Goal: Book appointment/travel/reservation

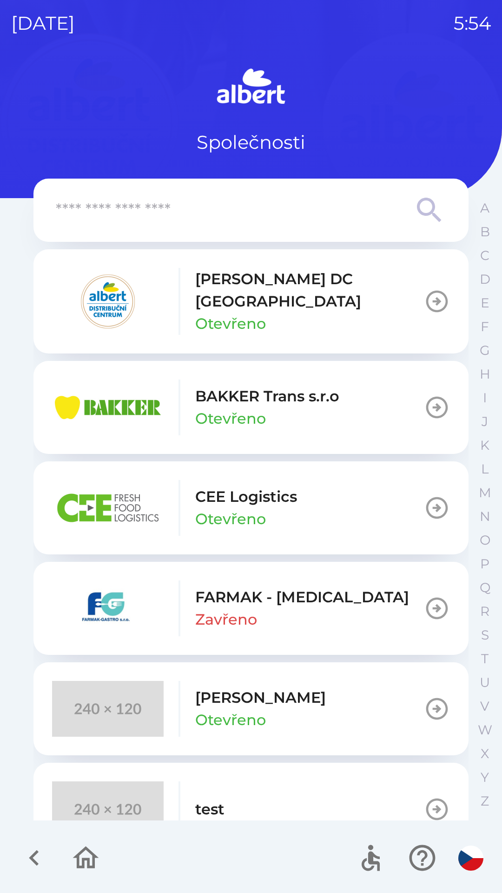
click at [252, 690] on div "[PERSON_NAME] Otevřeno" at bounding box center [260, 708] width 131 height 45
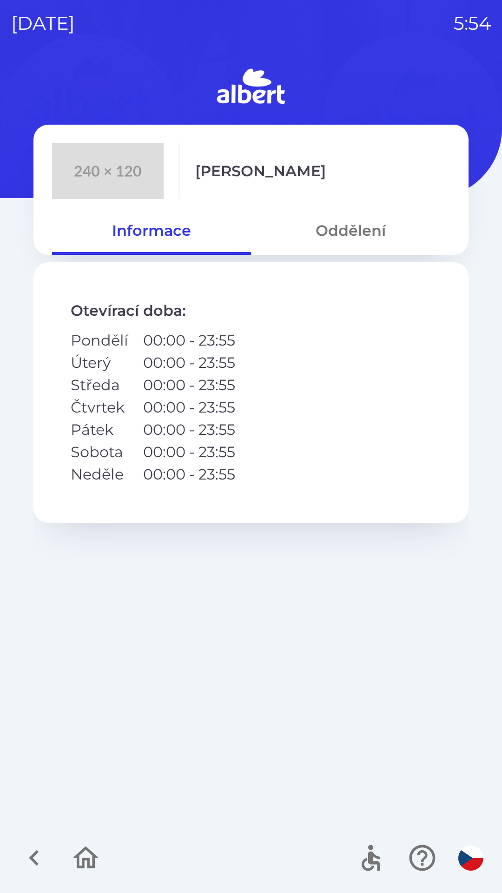
click at [359, 228] on button "Oddělení" at bounding box center [350, 230] width 199 height 33
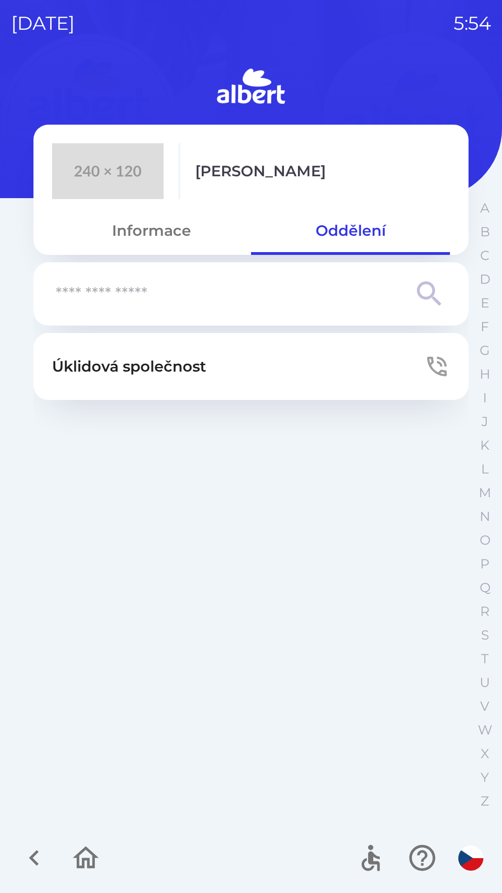
click at [178, 369] on p "Úklidová společnost" at bounding box center [129, 366] width 154 height 22
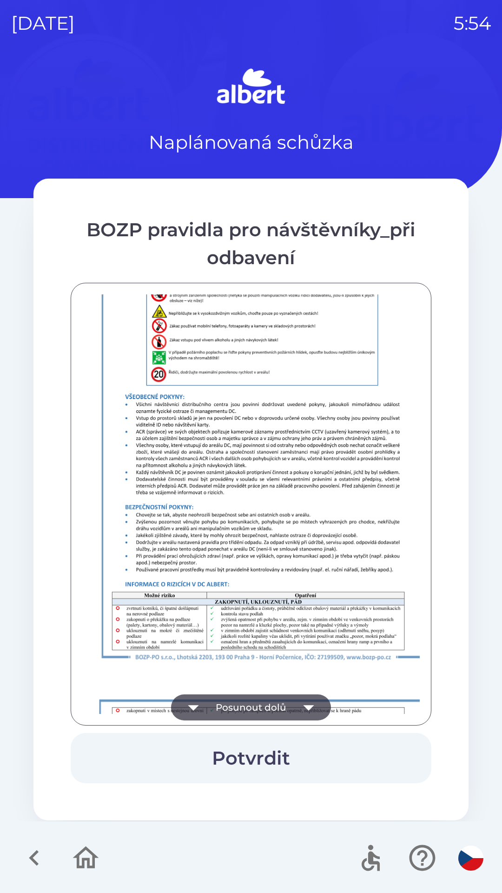
scroll to position [653, 0]
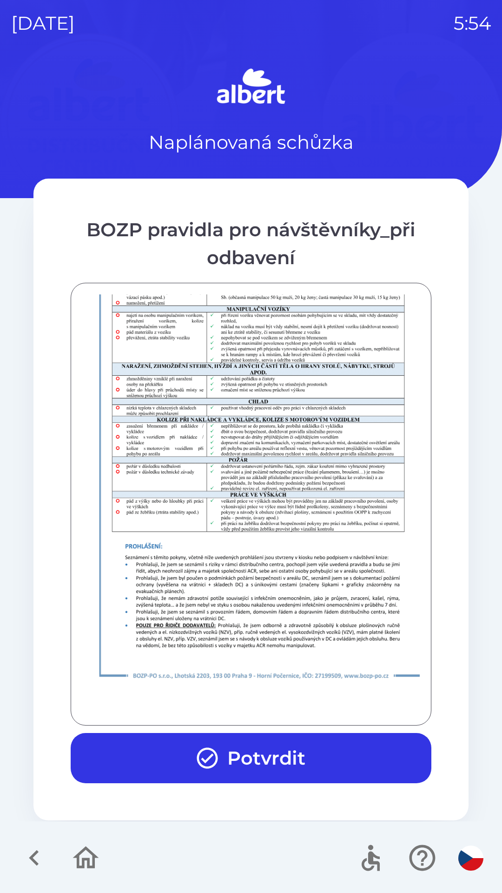
click at [280, 758] on button "Potvrdit" at bounding box center [251, 758] width 361 height 50
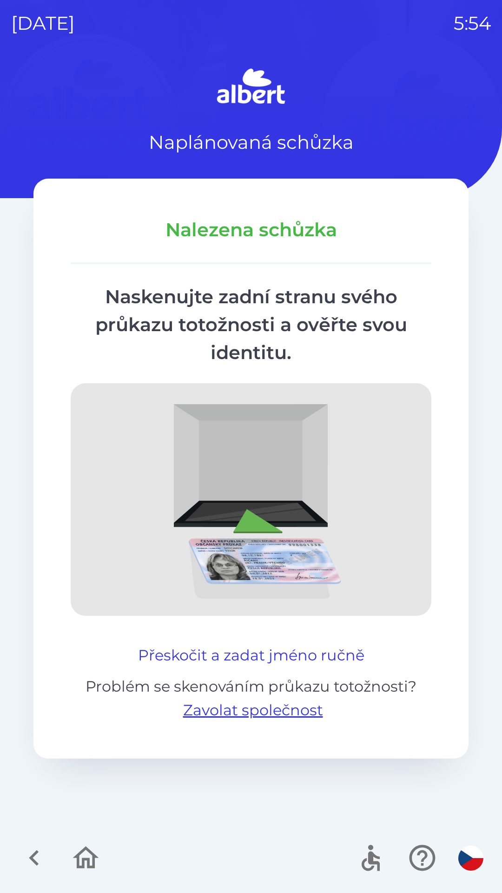
click at [323, 653] on button "Přeskočit a zadat jméno ručně" at bounding box center [251, 655] width 234 height 22
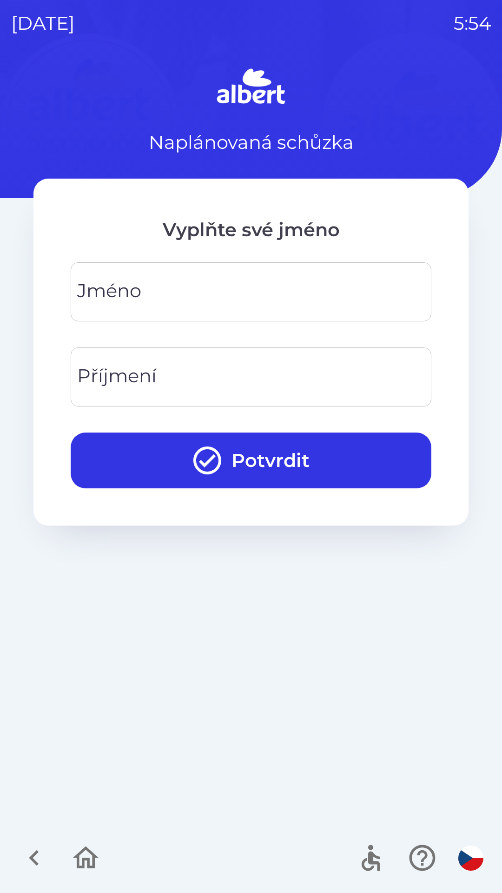
click at [93, 292] on div "[PERSON_NAME]" at bounding box center [251, 291] width 361 height 59
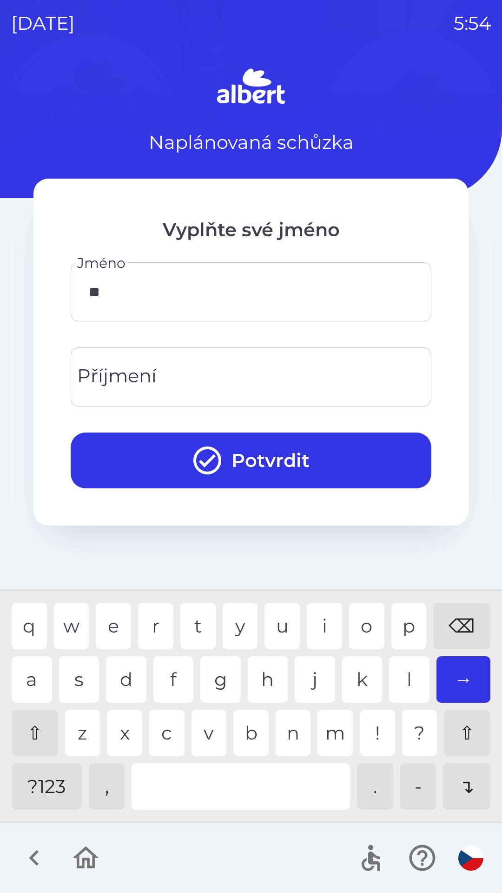
click at [100, 625] on div "e" at bounding box center [113, 626] width 35 height 47
type input "****"
click at [26, 686] on div "a" at bounding box center [32, 679] width 40 height 47
click at [92, 382] on div "Příjmení Příjmení" at bounding box center [251, 376] width 361 height 59
click at [322, 625] on div "i" at bounding box center [324, 626] width 35 height 47
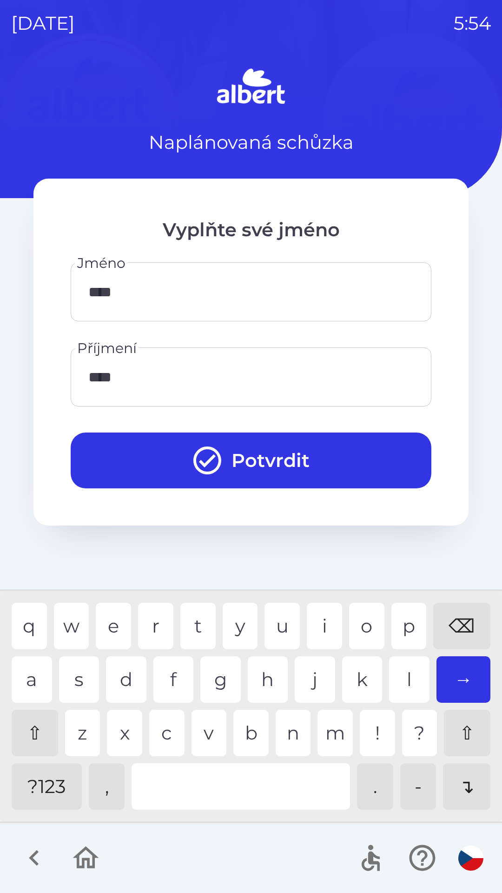
click at [368, 626] on div "o" at bounding box center [366, 626] width 35 height 47
click at [322, 626] on div "i" at bounding box center [324, 626] width 35 height 47
type input "********"
click at [274, 677] on div "h" at bounding box center [268, 679] width 40 height 47
click at [253, 463] on button "Potvrdit" at bounding box center [251, 461] width 361 height 56
